Goal: Navigation & Orientation: Find specific page/section

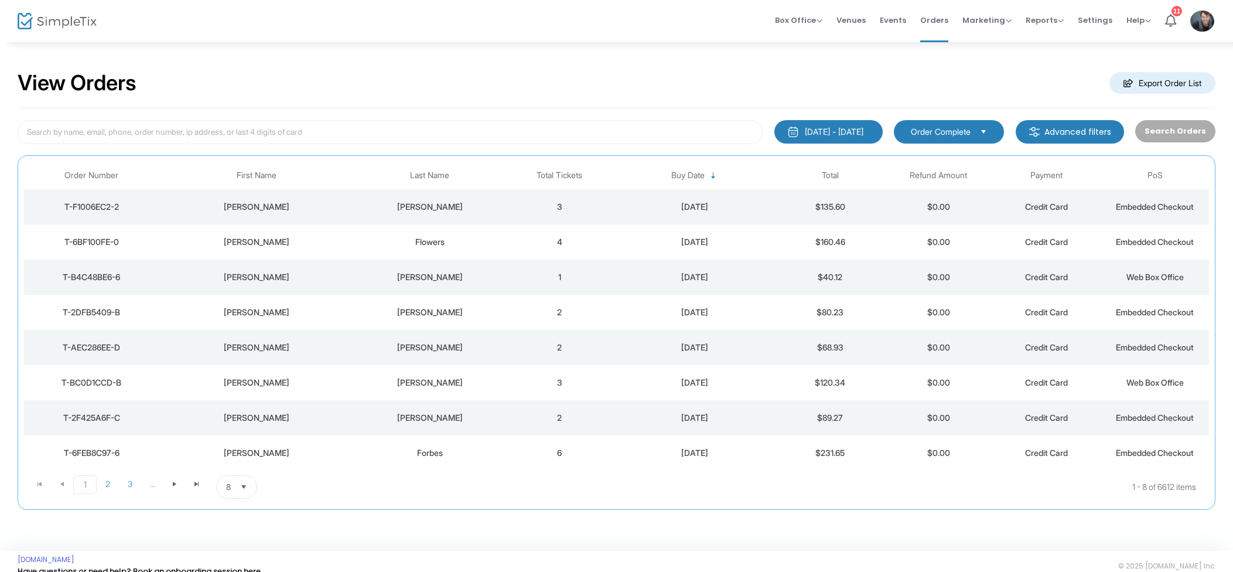
click at [900, 26] on span "Events" at bounding box center [893, 20] width 26 height 30
